Goal: Find specific page/section: Find specific page/section

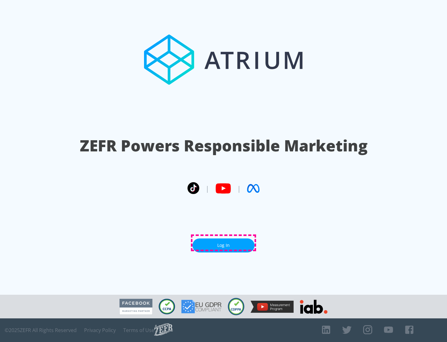
click at [224, 243] on link "Log In" at bounding box center [224, 245] width 62 height 14
